Goal: Find specific page/section: Find specific page/section

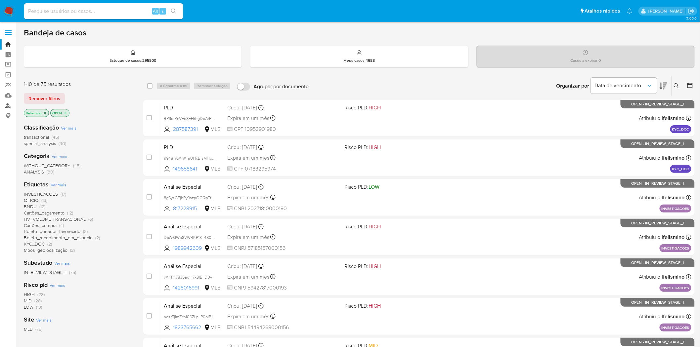
click at [2, 105] on link "Localizador de pessoas" at bounding box center [39, 106] width 79 height 10
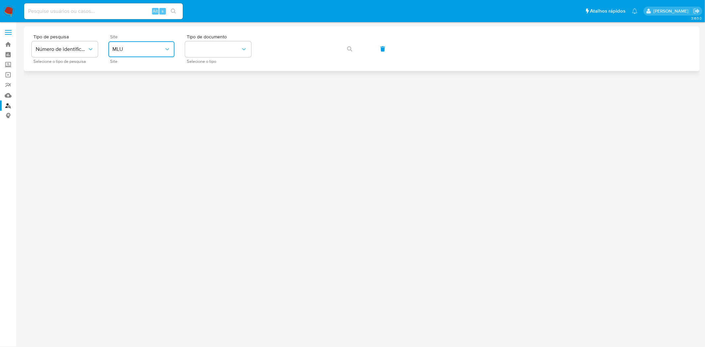
drag, startPoint x: 153, startPoint y: 43, endPoint x: 157, endPoint y: 52, distance: 9.9
click at [154, 42] on button "MLU" at bounding box center [141, 49] width 66 height 16
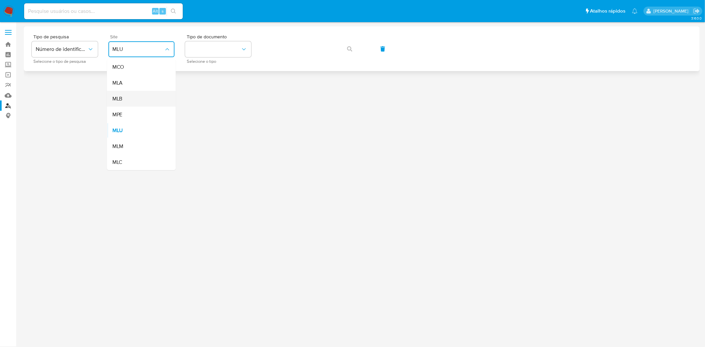
click at [154, 96] on div "MLB" at bounding box center [139, 99] width 54 height 16
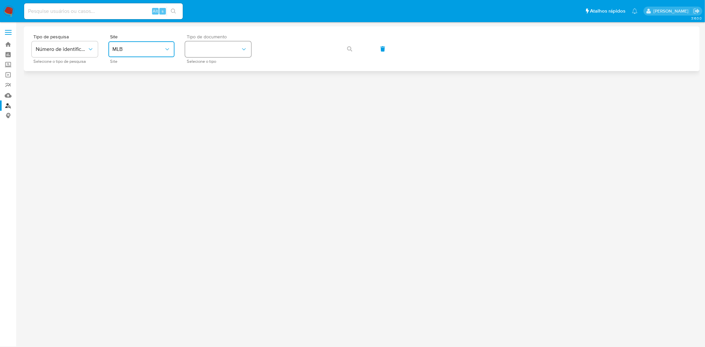
drag, startPoint x: 220, startPoint y: 48, endPoint x: 220, endPoint y: 55, distance: 7.3
click at [218, 48] on button "identificationType" at bounding box center [218, 49] width 66 height 16
drag, startPoint x: 220, startPoint y: 86, endPoint x: 235, endPoint y: 79, distance: 17.2
click at [220, 86] on div "CPF CPF" at bounding box center [216, 93] width 54 height 22
click at [345, 45] on button "button" at bounding box center [350, 49] width 22 height 16
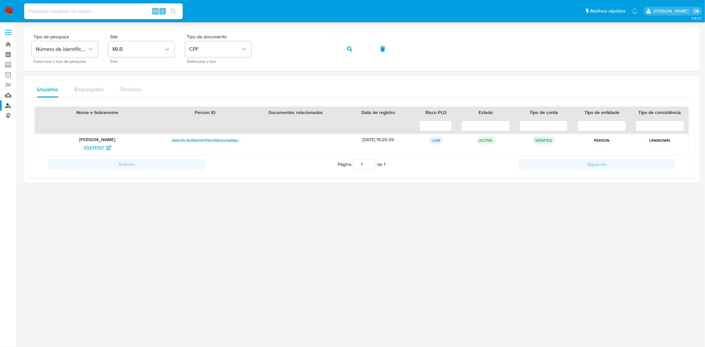
drag, startPoint x: 90, startPoint y: 146, endPoint x: 22, endPoint y: 146, distance: 67.8
click at [107, 146] on div "53273727" at bounding box center [97, 148] width 116 height 11
click at [366, 50] on div "Tipo de pesquisa Número de identificação Selecione o tipo de pesquisa Site MLB …" at bounding box center [362, 48] width 660 height 29
click at [356, 48] on button "button" at bounding box center [350, 49] width 22 height 16
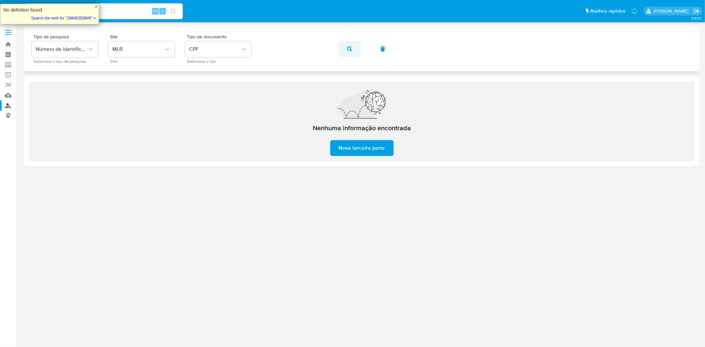
click at [345, 46] on button "button" at bounding box center [350, 49] width 22 height 16
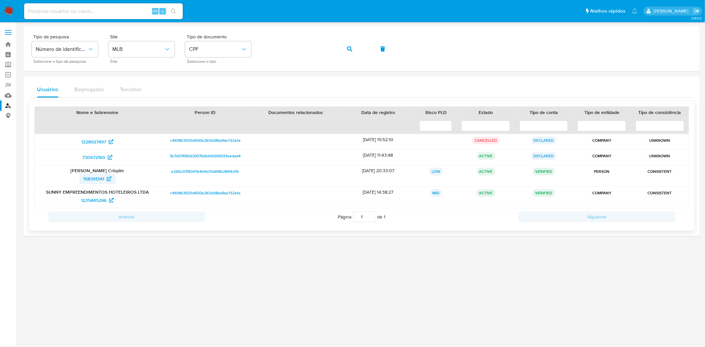
drag, startPoint x: 75, startPoint y: 181, endPoint x: 105, endPoint y: 177, distance: 30.4
click at [105, 177] on div "158391341" at bounding box center [97, 179] width 116 height 11
click at [356, 49] on button "button" at bounding box center [350, 49] width 22 height 16
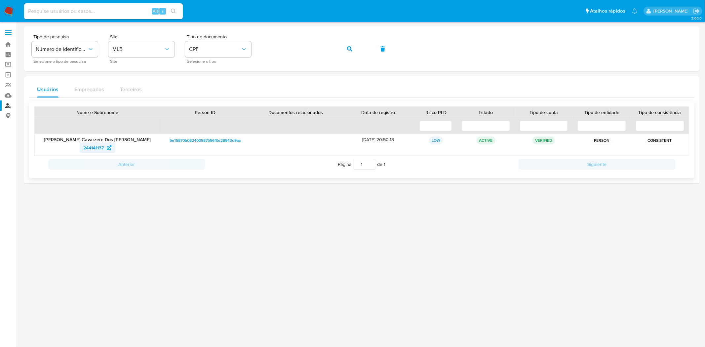
drag, startPoint x: 98, startPoint y: 147, endPoint x: 104, endPoint y: 146, distance: 6.0
click at [104, 146] on div "244141137" at bounding box center [97, 148] width 116 height 11
click at [338, 42] on div "Tipo de pesquisa Número de identificação Selecione o tipo de pesquisa Site MLB …" at bounding box center [362, 48] width 660 height 29
click at [345, 43] on button "button" at bounding box center [350, 49] width 22 height 16
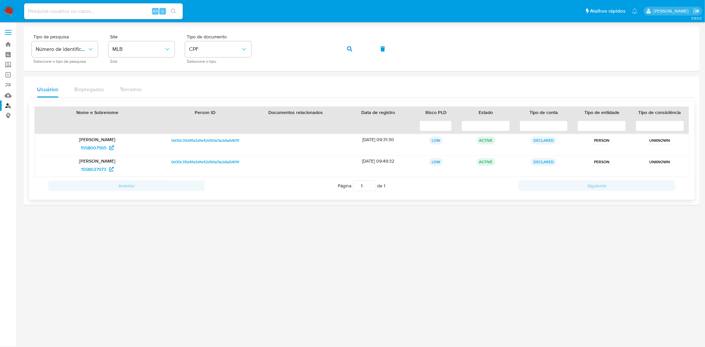
drag, startPoint x: 69, startPoint y: 150, endPoint x: 74, endPoint y: 150, distance: 4.7
click at [108, 150] on div "1558007565" at bounding box center [97, 148] width 116 height 11
click at [178, 71] on div "Tipo de pesquisa Número de identificação Selecione o tipo de pesquisa Site MLB …" at bounding box center [362, 48] width 676 height 45
click at [348, 45] on span "button" at bounding box center [349, 49] width 5 height 15
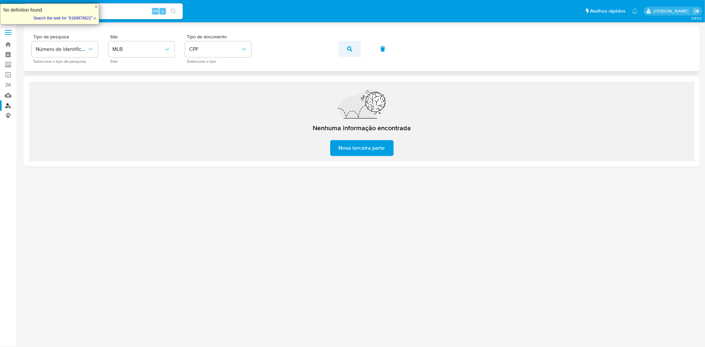
click at [356, 48] on button "button" at bounding box center [350, 49] width 22 height 16
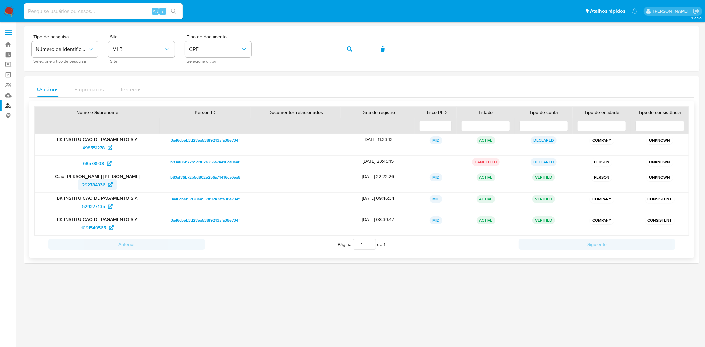
drag, startPoint x: 88, startPoint y: 186, endPoint x: 112, endPoint y: 189, distance: 24.3
click at [112, 189] on div "292784936" at bounding box center [97, 185] width 116 height 11
click at [243, 48] on div "Tipo de pesquisa Número de identificação Selecione o tipo de pesquisa Site MLB …" at bounding box center [362, 48] width 660 height 29
drag, startPoint x: 350, startPoint y: 50, endPoint x: 347, endPoint y: 53, distance: 4.7
click at [350, 50] on icon "button" at bounding box center [349, 48] width 5 height 5
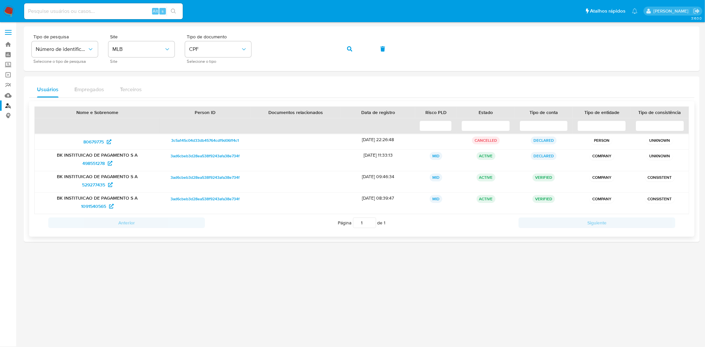
drag, startPoint x: 54, startPoint y: 156, endPoint x: 144, endPoint y: 153, distance: 90.3
click at [144, 153] on p "BK INSTITUICAO DE PAGAMENTO S A" at bounding box center [97, 155] width 116 height 6
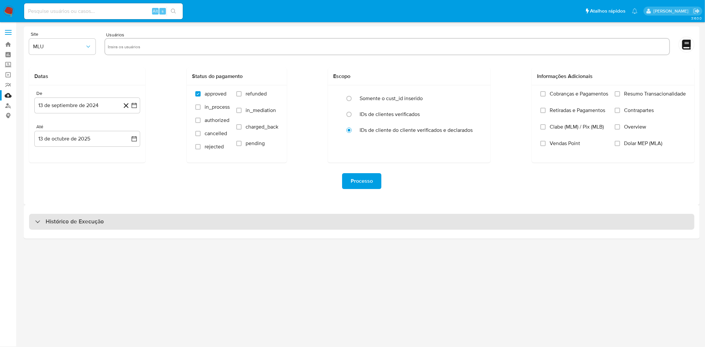
click at [147, 226] on div "Histórico de Execução" at bounding box center [362, 222] width 666 height 16
select select "10"
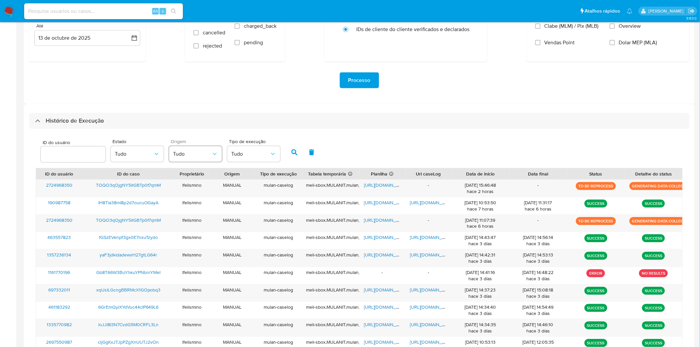
scroll to position [110, 0]
